Goal: Transaction & Acquisition: Purchase product/service

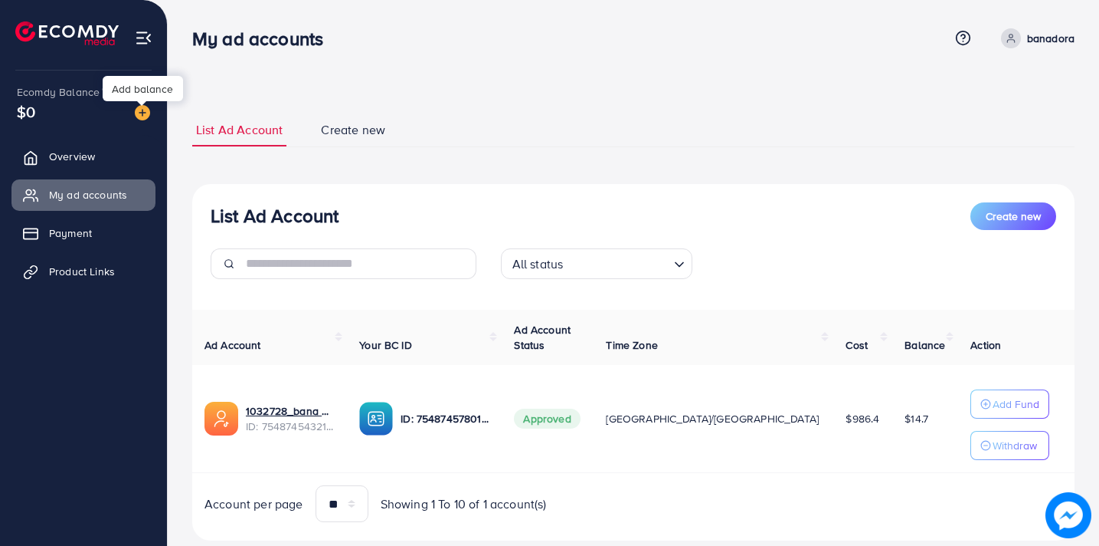
click at [140, 109] on img at bounding box center [142, 112] width 15 height 15
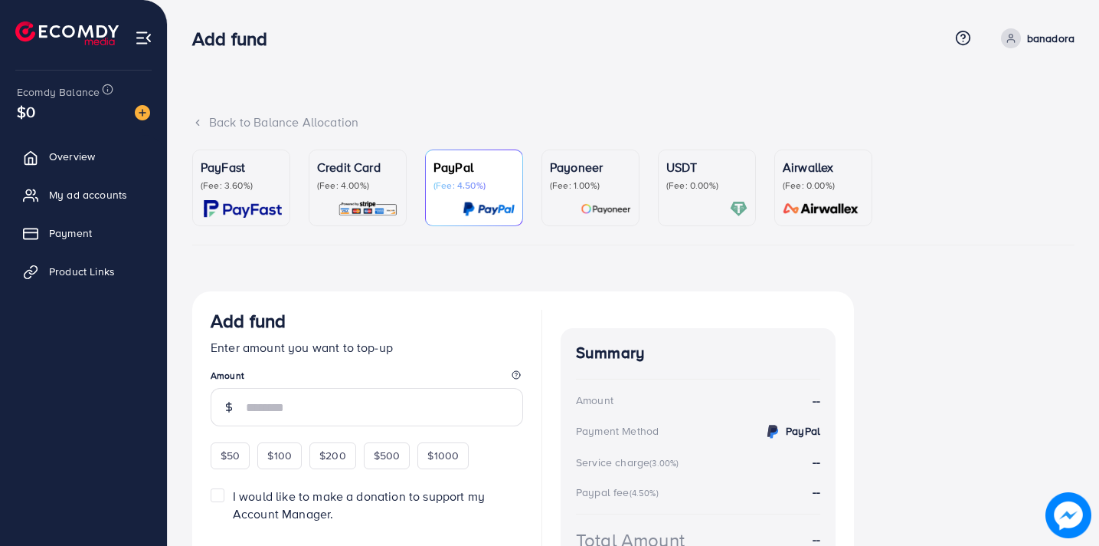
click at [354, 180] on p "(Fee: 4.00%)" at bounding box center [357, 185] width 81 height 12
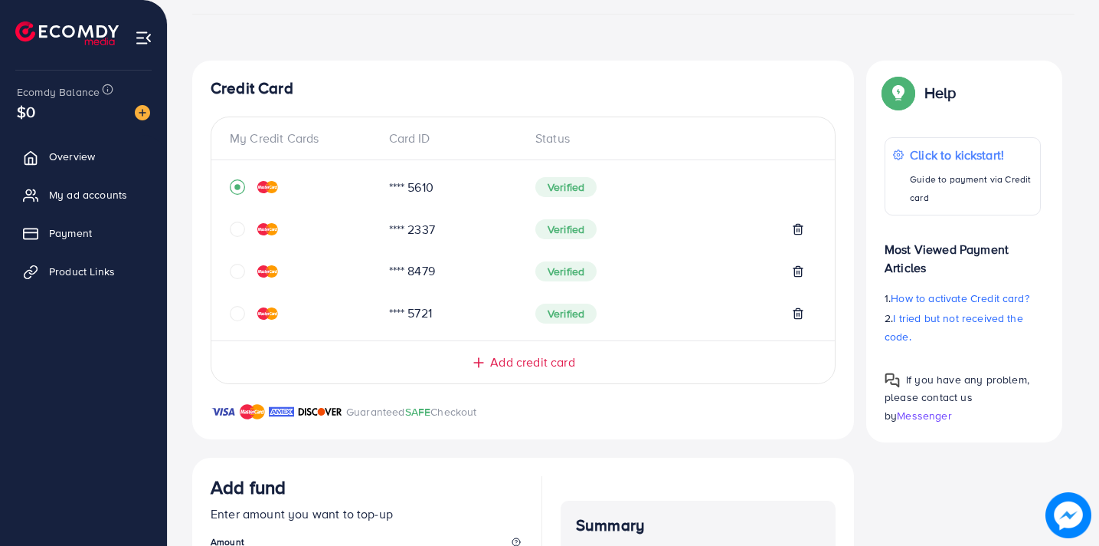
scroll to position [230, 0]
click at [538, 361] on span "Add credit card" at bounding box center [532, 363] width 84 height 18
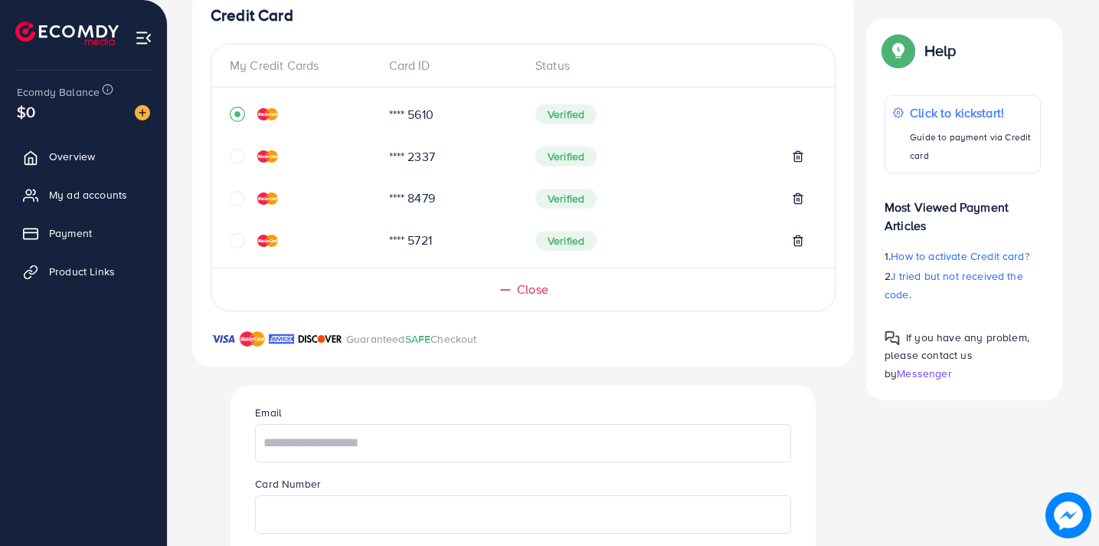
scroll to position [306, 0]
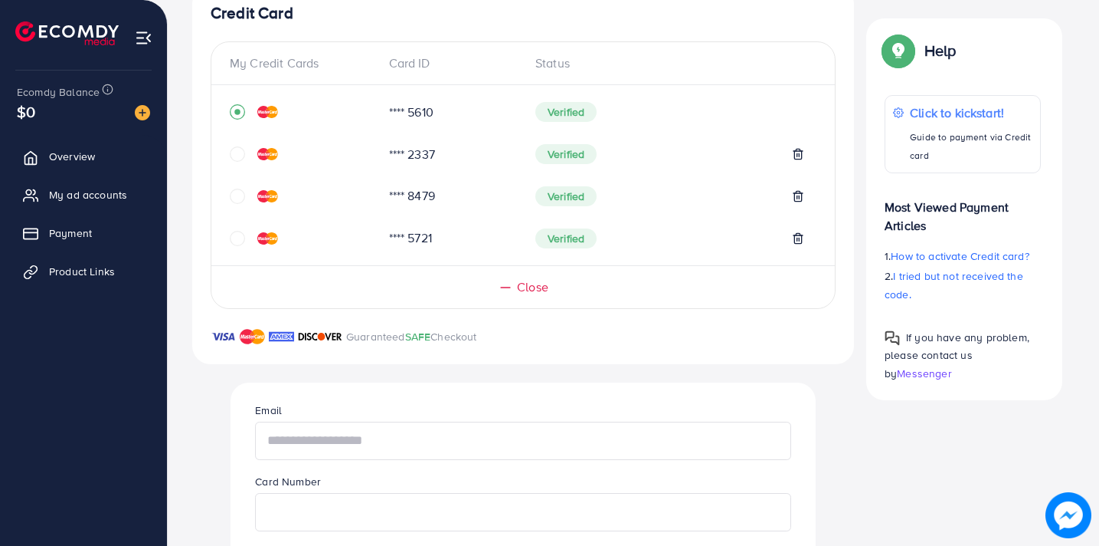
click at [403, 441] on input "text" at bounding box center [523, 440] width 536 height 38
type input "**********"
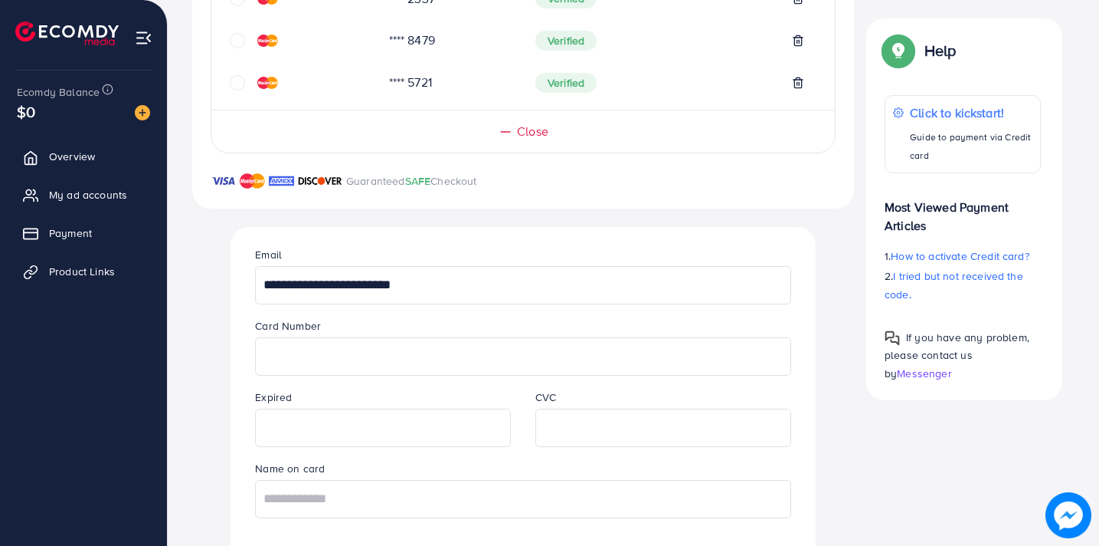
scroll to position [471, 0]
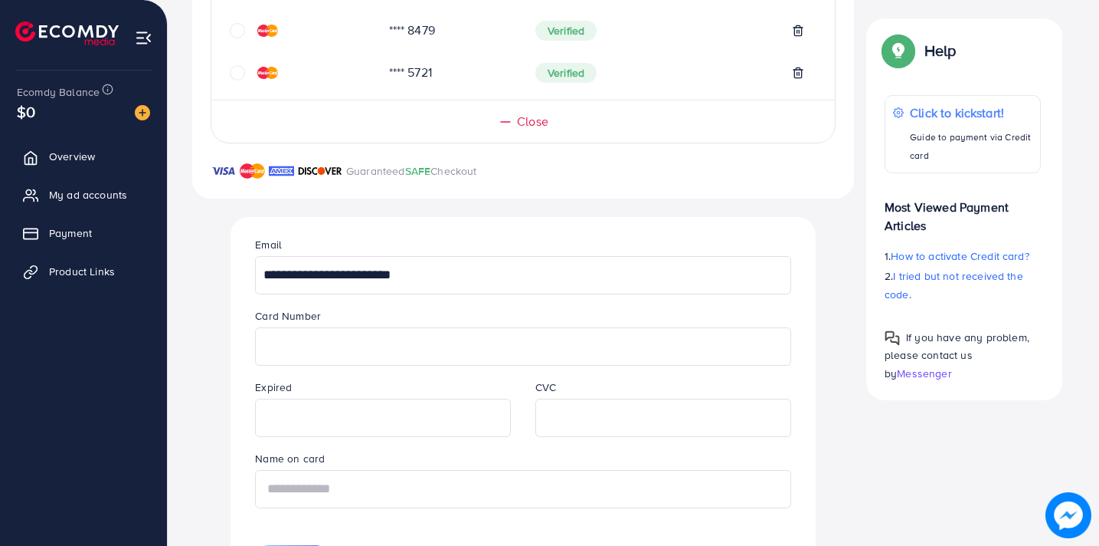
click at [427, 496] on input "text" at bounding box center [523, 489] width 536 height 38
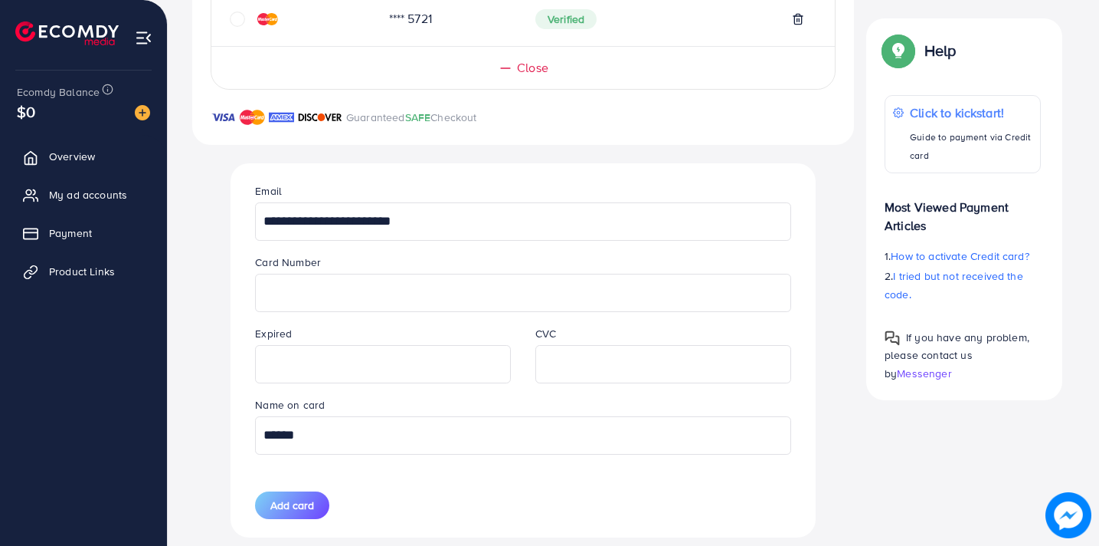
scroll to position [549, 0]
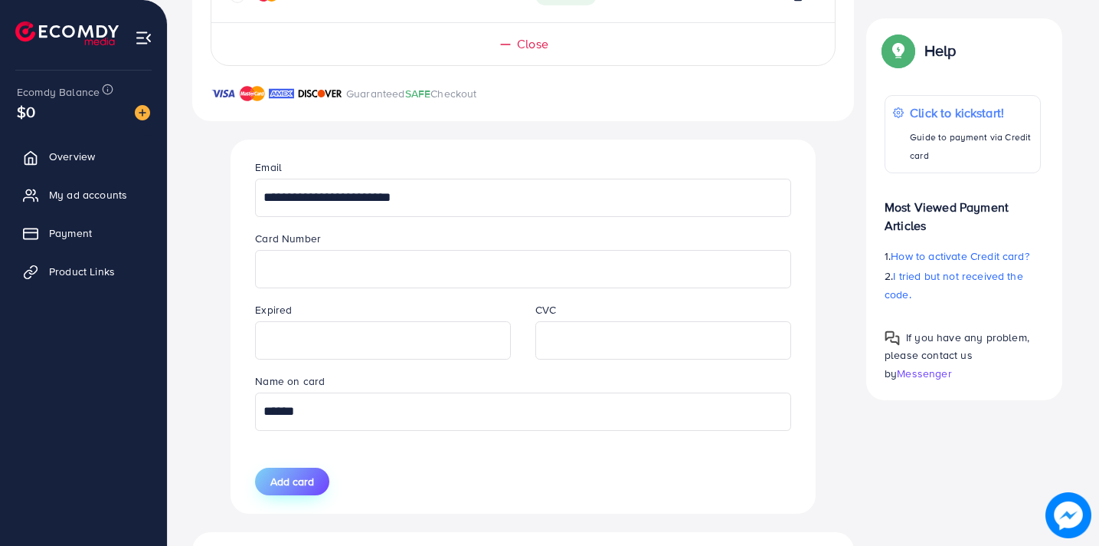
type input "******"
click at [284, 480] on span "Add card" at bounding box center [292, 480] width 44 height 15
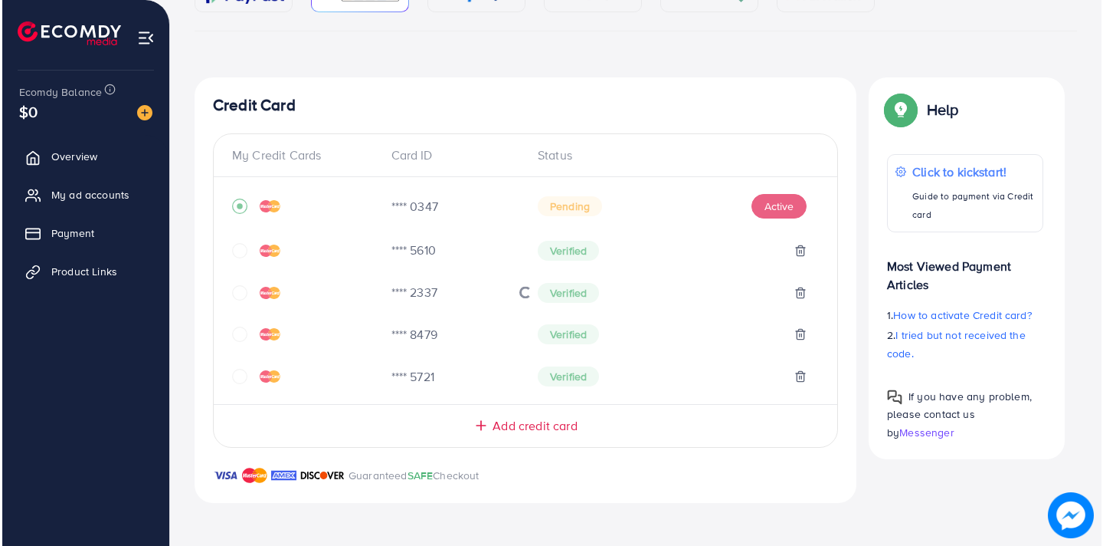
scroll to position [214, 0]
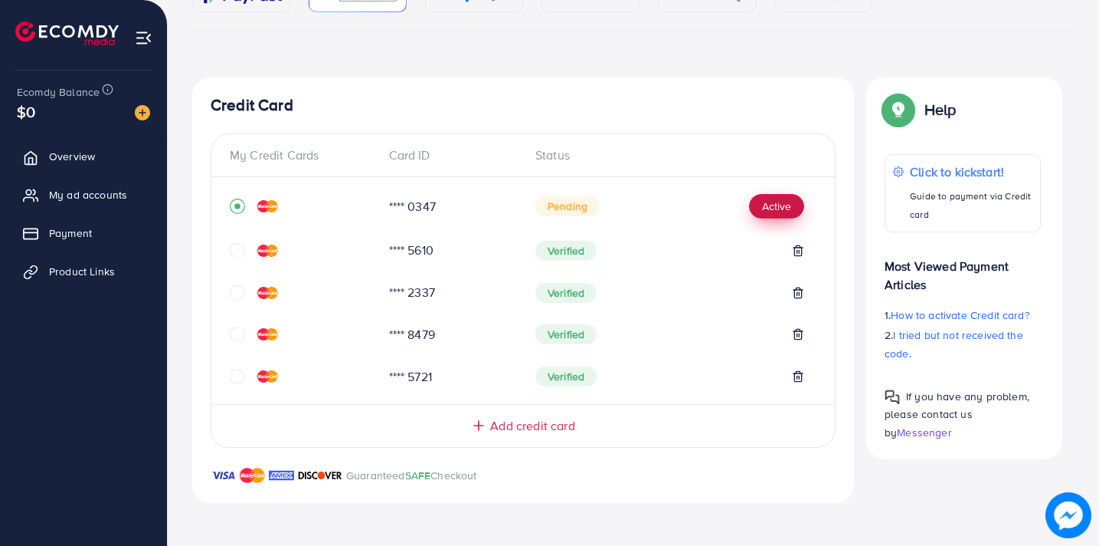
click at [777, 215] on button "Active" at bounding box center [776, 206] width 55 height 25
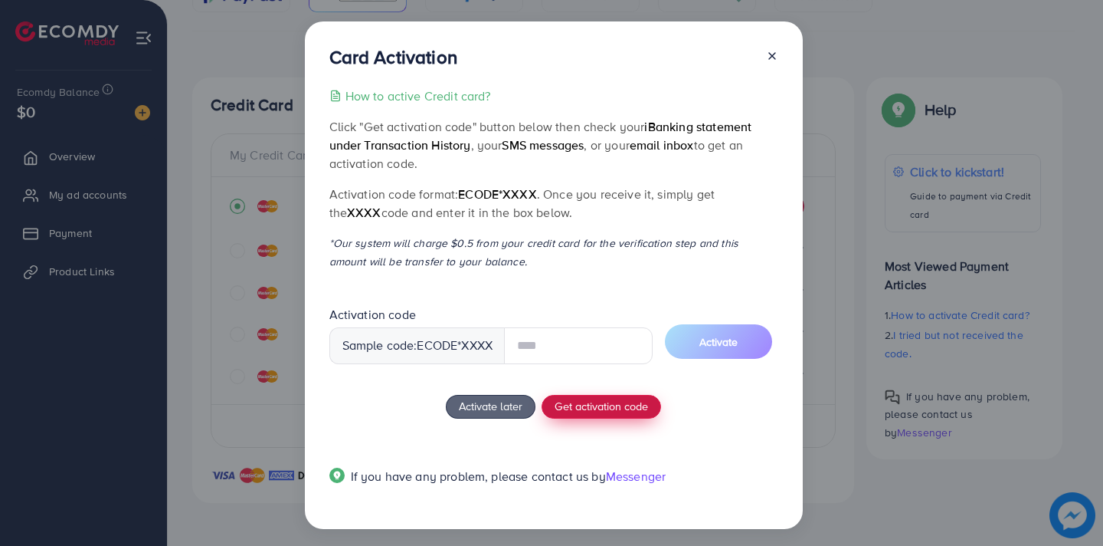
click at [572, 400] on div "How to active Credit card? Click "Get activation code" button below then check …" at bounding box center [553, 296] width 449 height 418
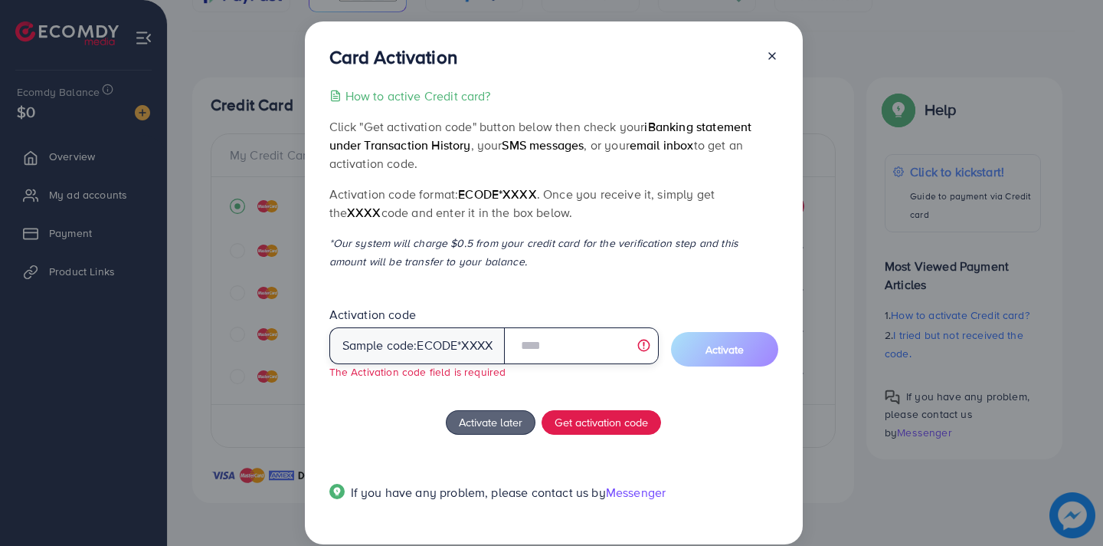
click at [555, 349] on input "text" at bounding box center [581, 345] width 154 height 37
click at [531, 376] on div "Activation code Sample code: ecode *XXXX The Activation code field is required" at bounding box center [493, 343] width 329 height 74
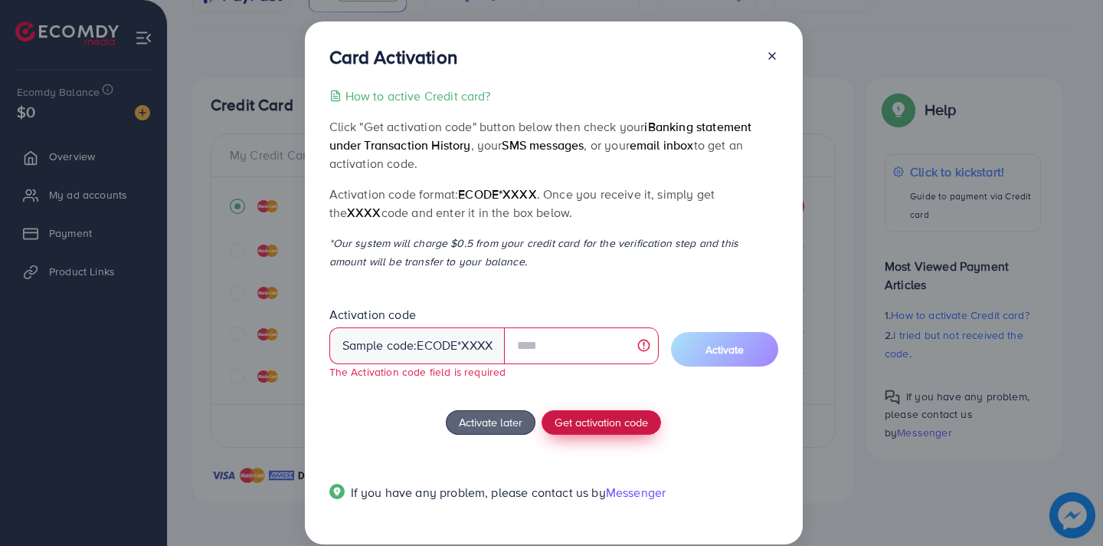
click at [603, 421] on span "Get activation code" at bounding box center [601, 422] width 93 height 16
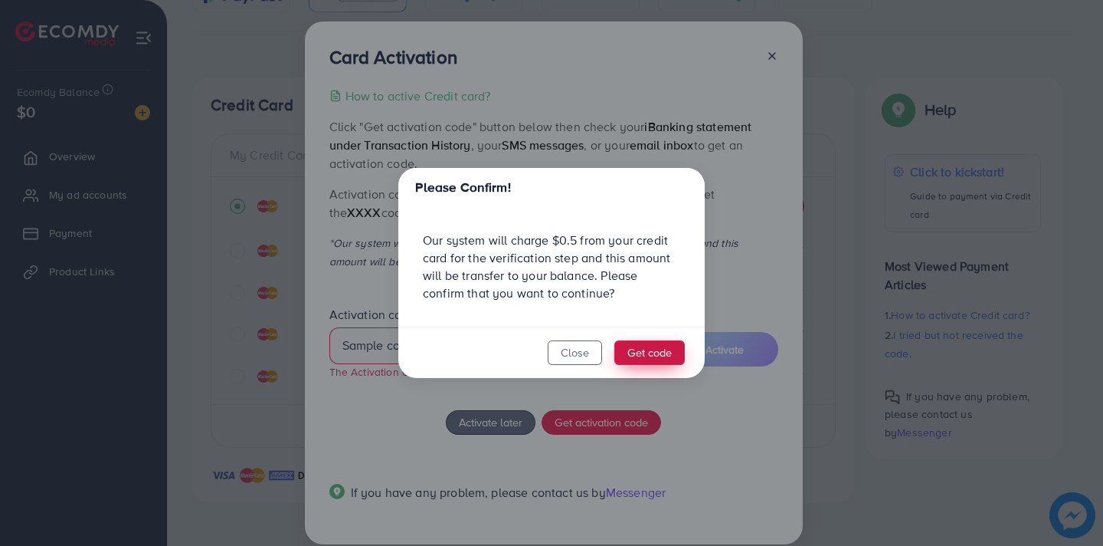
click at [644, 349] on button "Get code" at bounding box center [649, 352] width 70 height 25
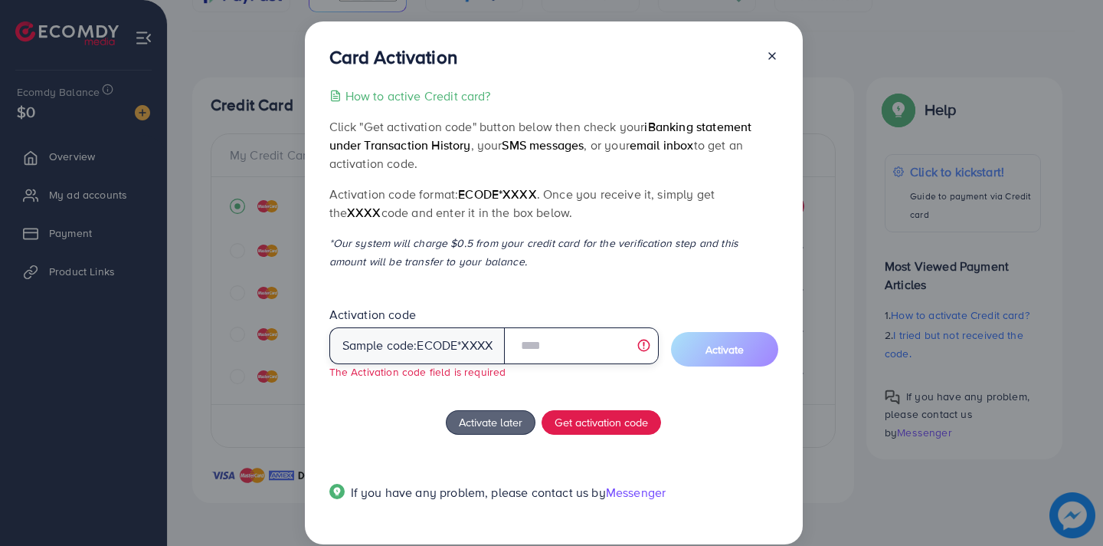
click at [559, 349] on input "text" at bounding box center [581, 345] width 154 height 37
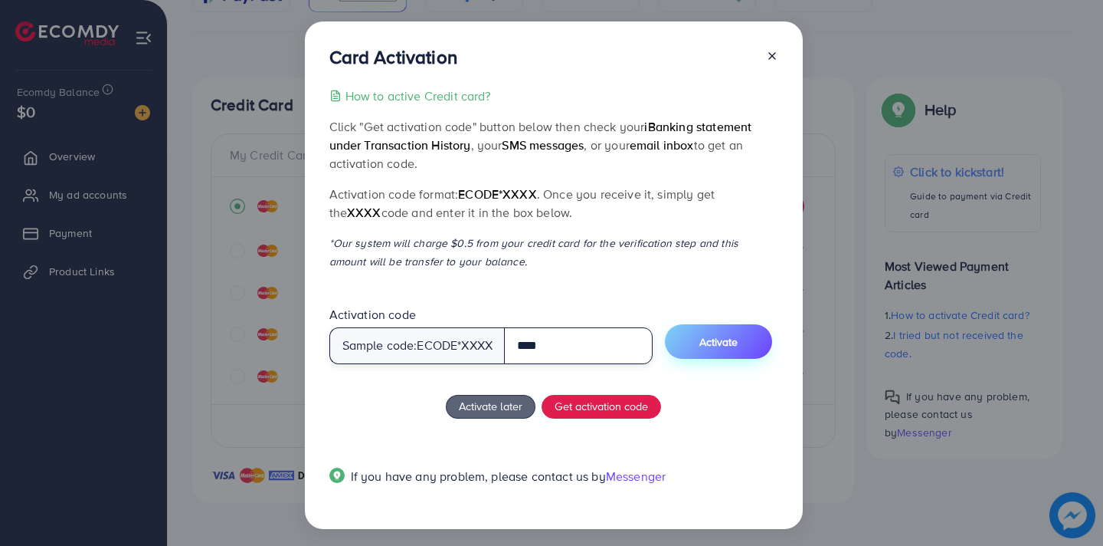
type input "****"
click at [713, 337] on span "Activate" at bounding box center [719, 341] width 38 height 15
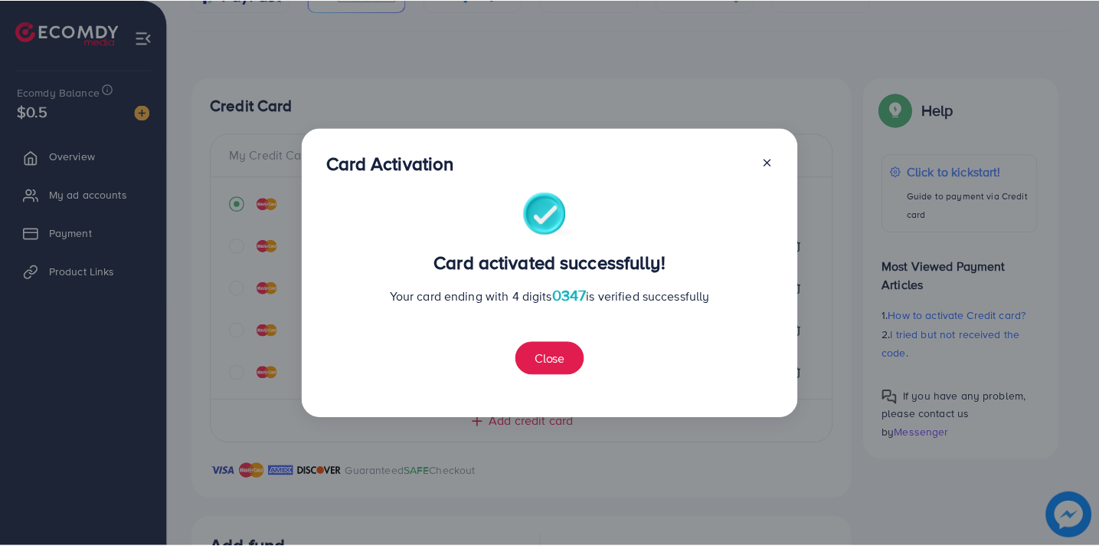
scroll to position [546, 0]
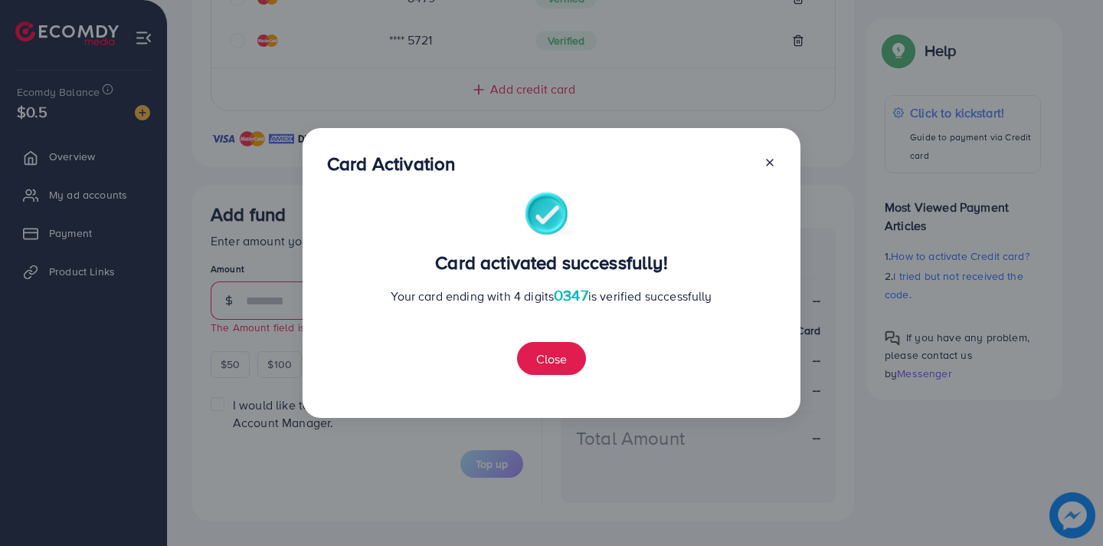
click at [769, 164] on icon at bounding box center [770, 162] width 12 height 12
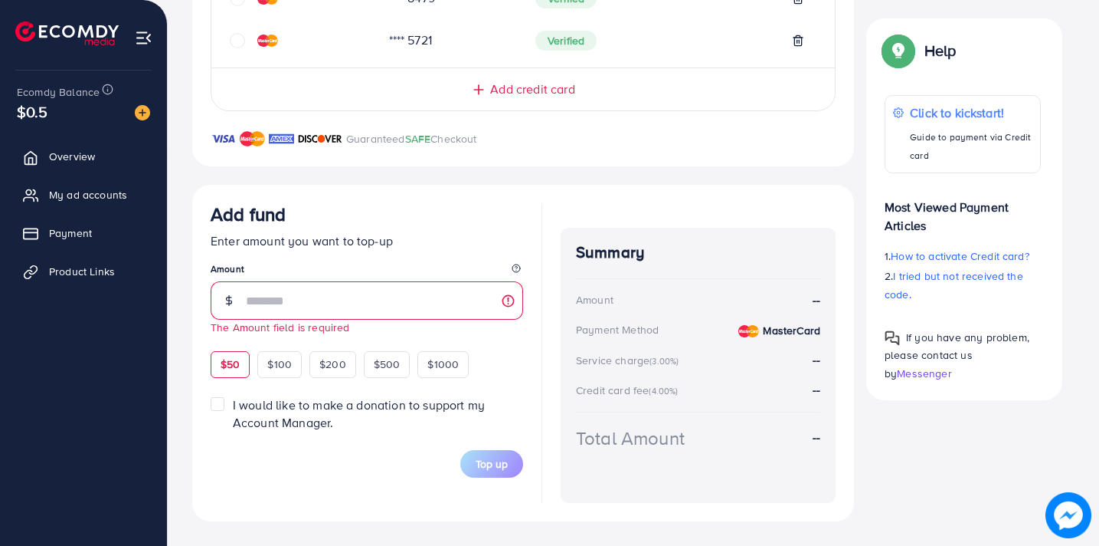
click at [238, 359] on span "$50" at bounding box center [230, 363] width 19 height 15
type input "**"
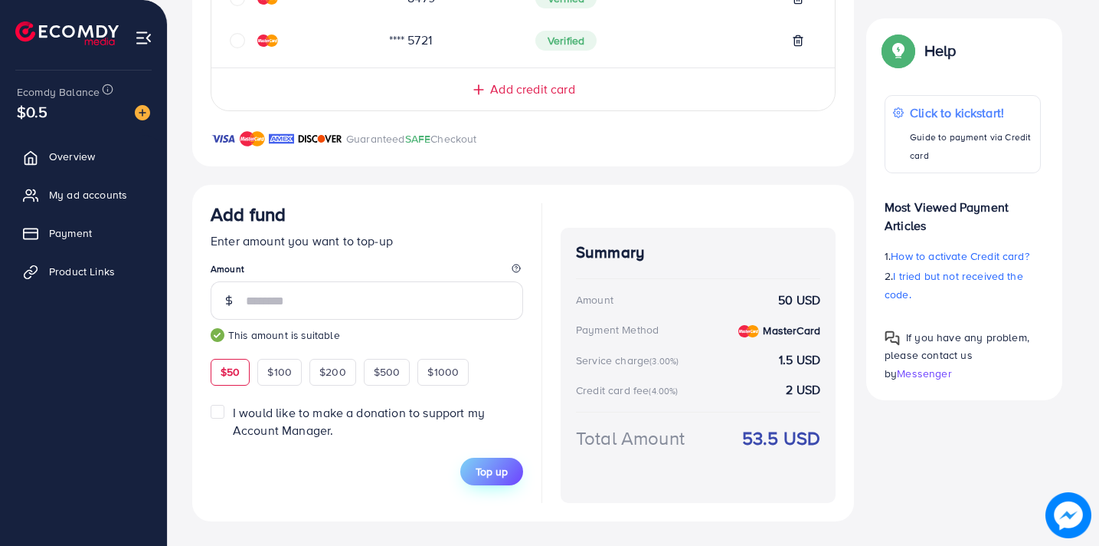
click at [485, 470] on span "Top up" at bounding box center [492, 471] width 32 height 15
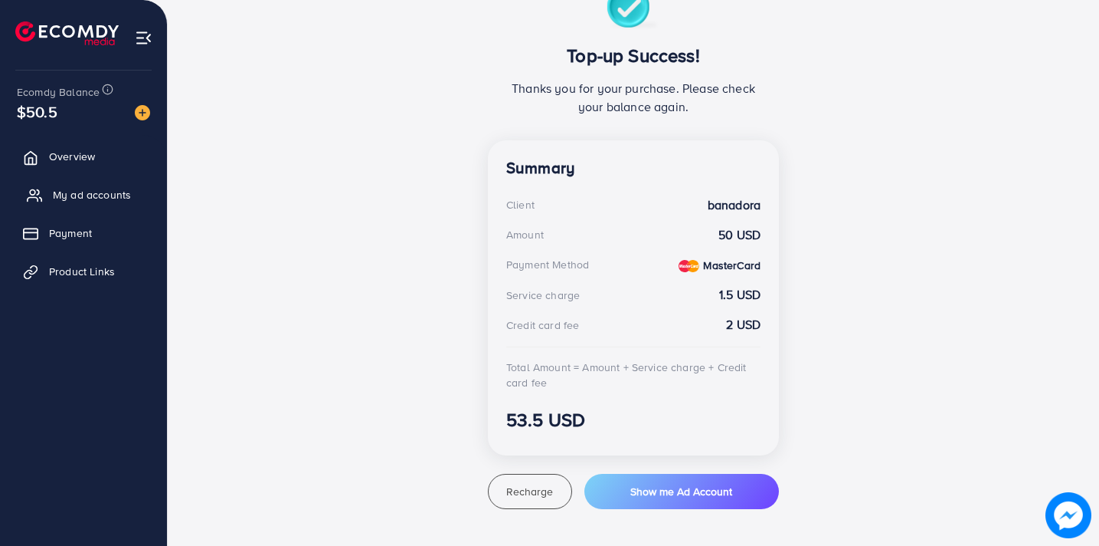
click at [69, 191] on span "My ad accounts" at bounding box center [92, 194] width 78 height 15
